Goal: Task Accomplishment & Management: Manage account settings

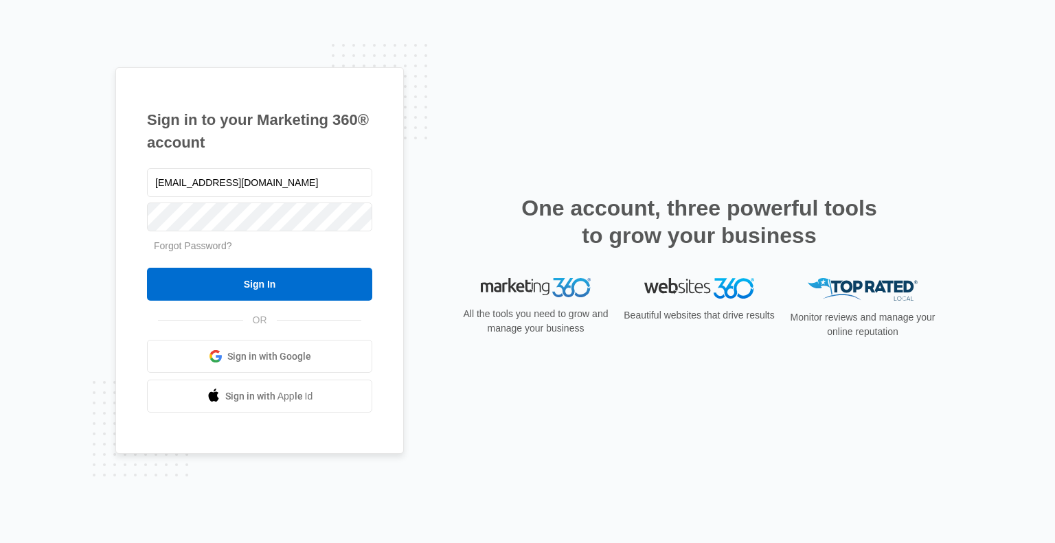
type input "[EMAIL_ADDRESS][DOMAIN_NAME]"
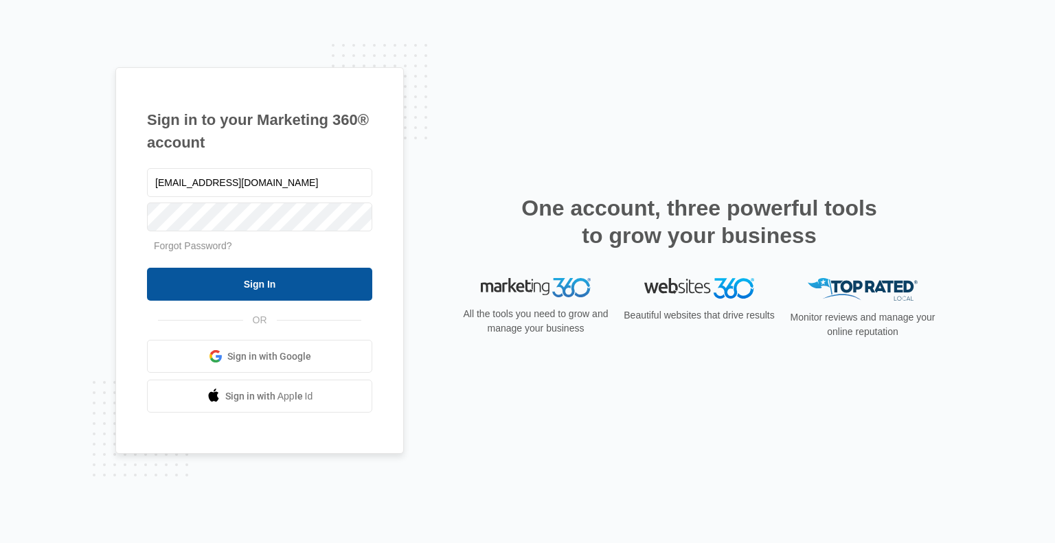
click at [287, 282] on input "Sign In" at bounding box center [259, 284] width 225 height 33
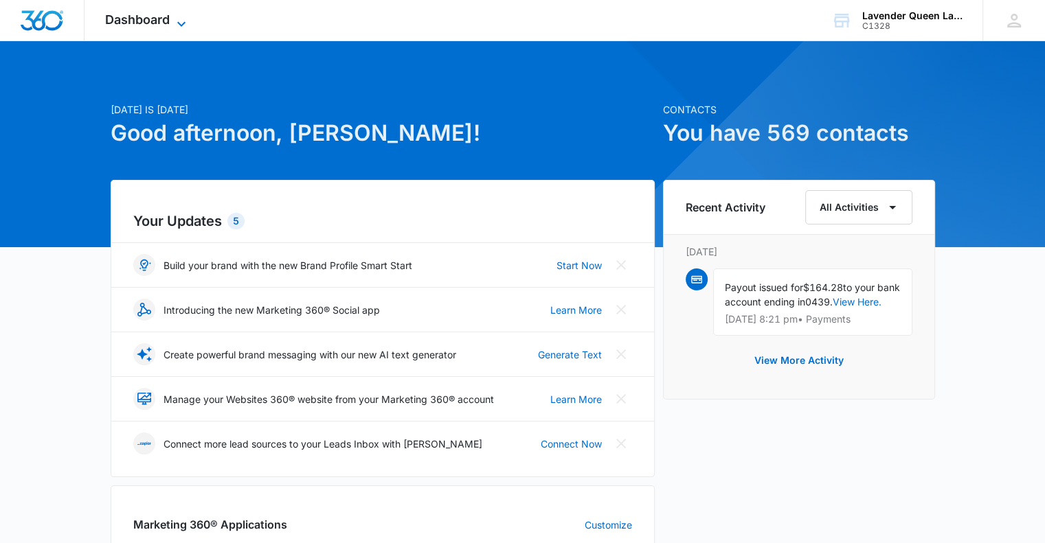
click at [186, 20] on icon at bounding box center [181, 24] width 16 height 16
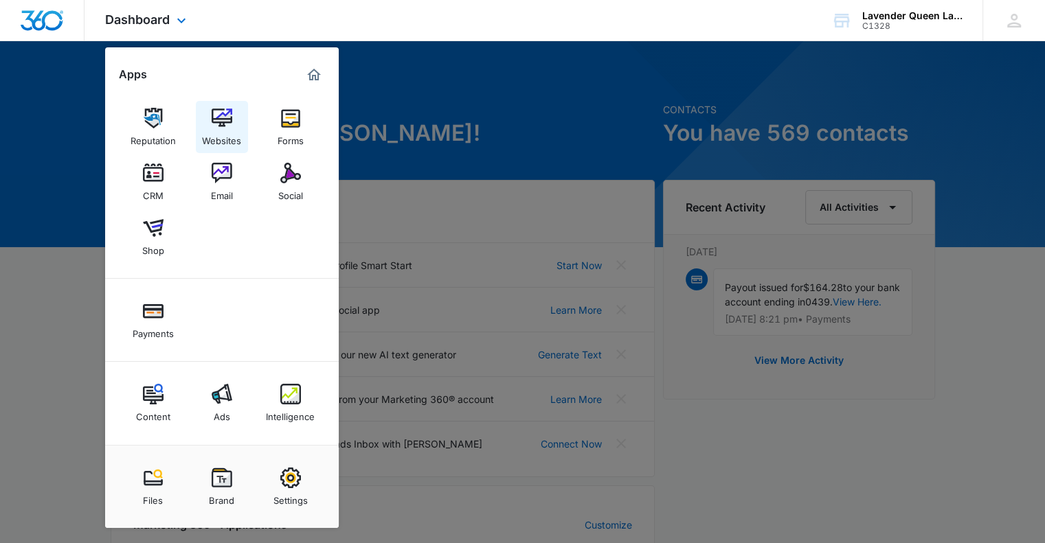
click at [229, 126] on img at bounding box center [222, 118] width 21 height 21
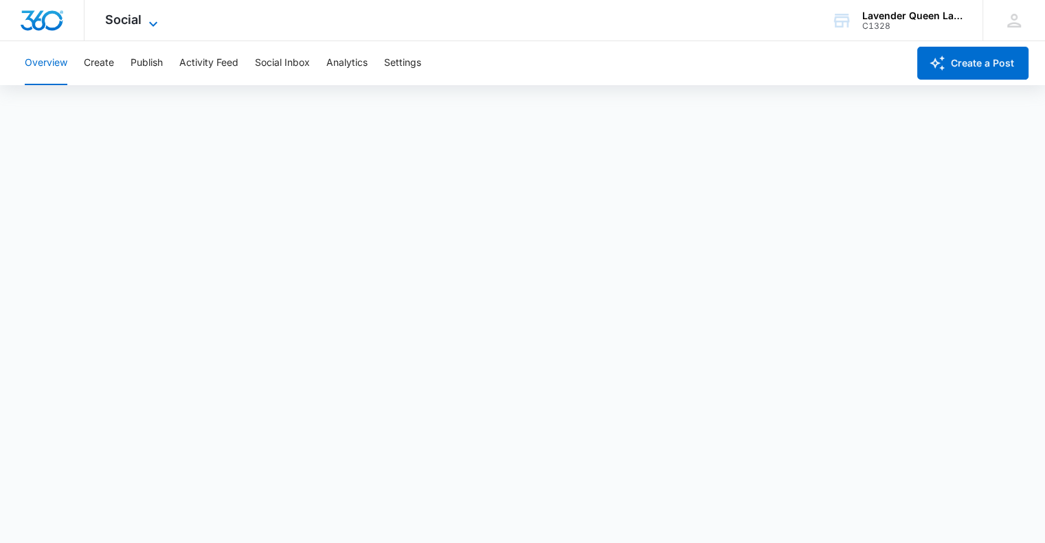
click at [155, 27] on icon at bounding box center [153, 24] width 16 height 16
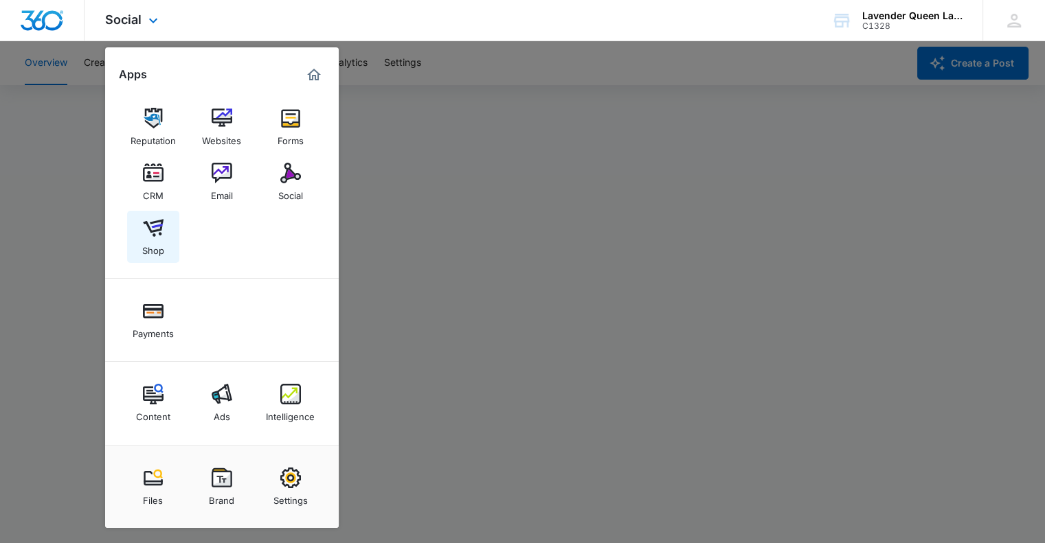
click at [155, 228] on img at bounding box center [153, 228] width 21 height 21
